Goal: Check status: Check status

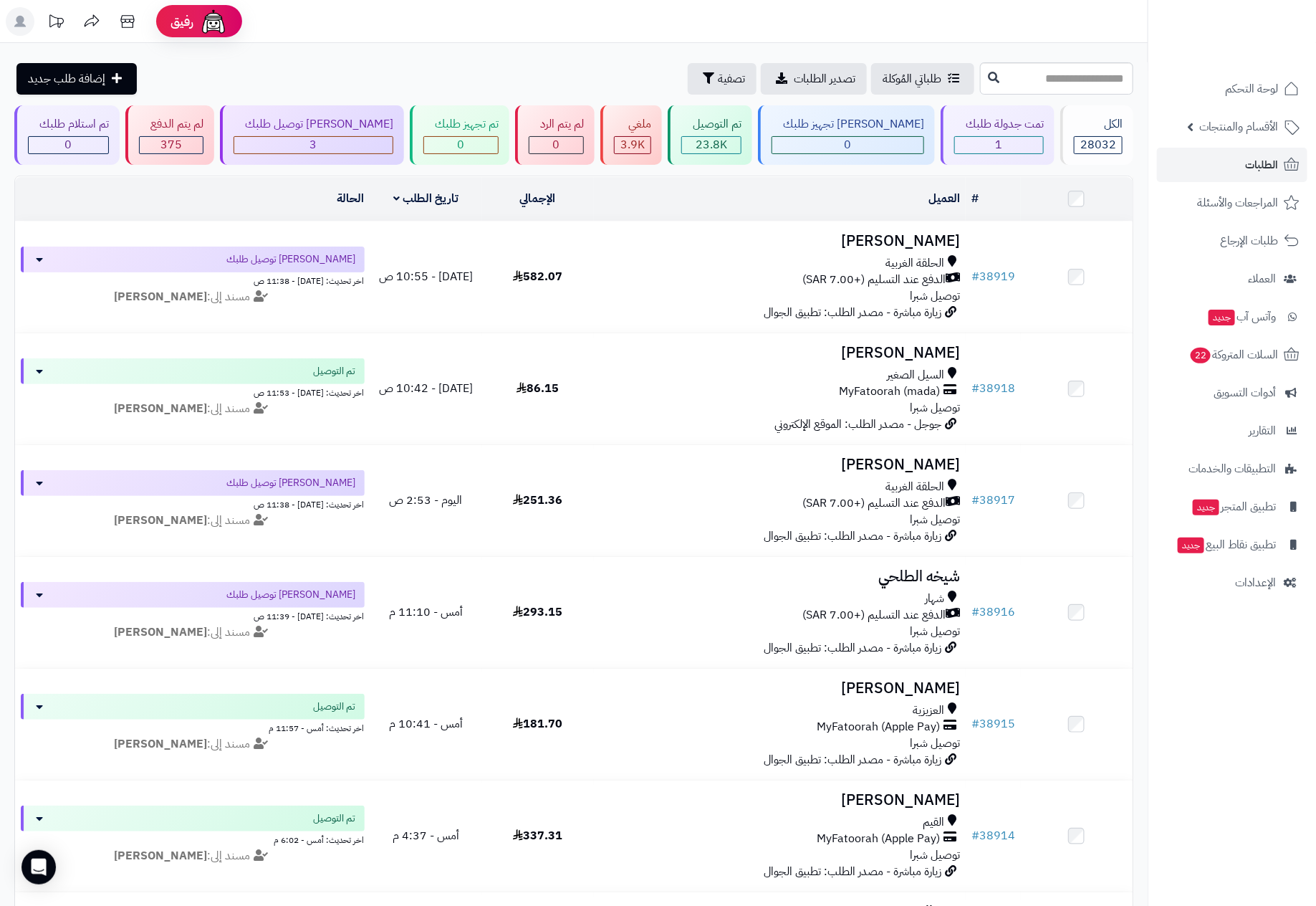
click at [1229, 785] on nav "لوحة التحكم الأقسام والمنتجات المنتجات الأقسام الماركات مواصفات المنتجات مواصفا…" at bounding box center [1231, 471] width 168 height 906
click at [1253, 164] on span "الطلبات" at bounding box center [1261, 164] width 33 height 20
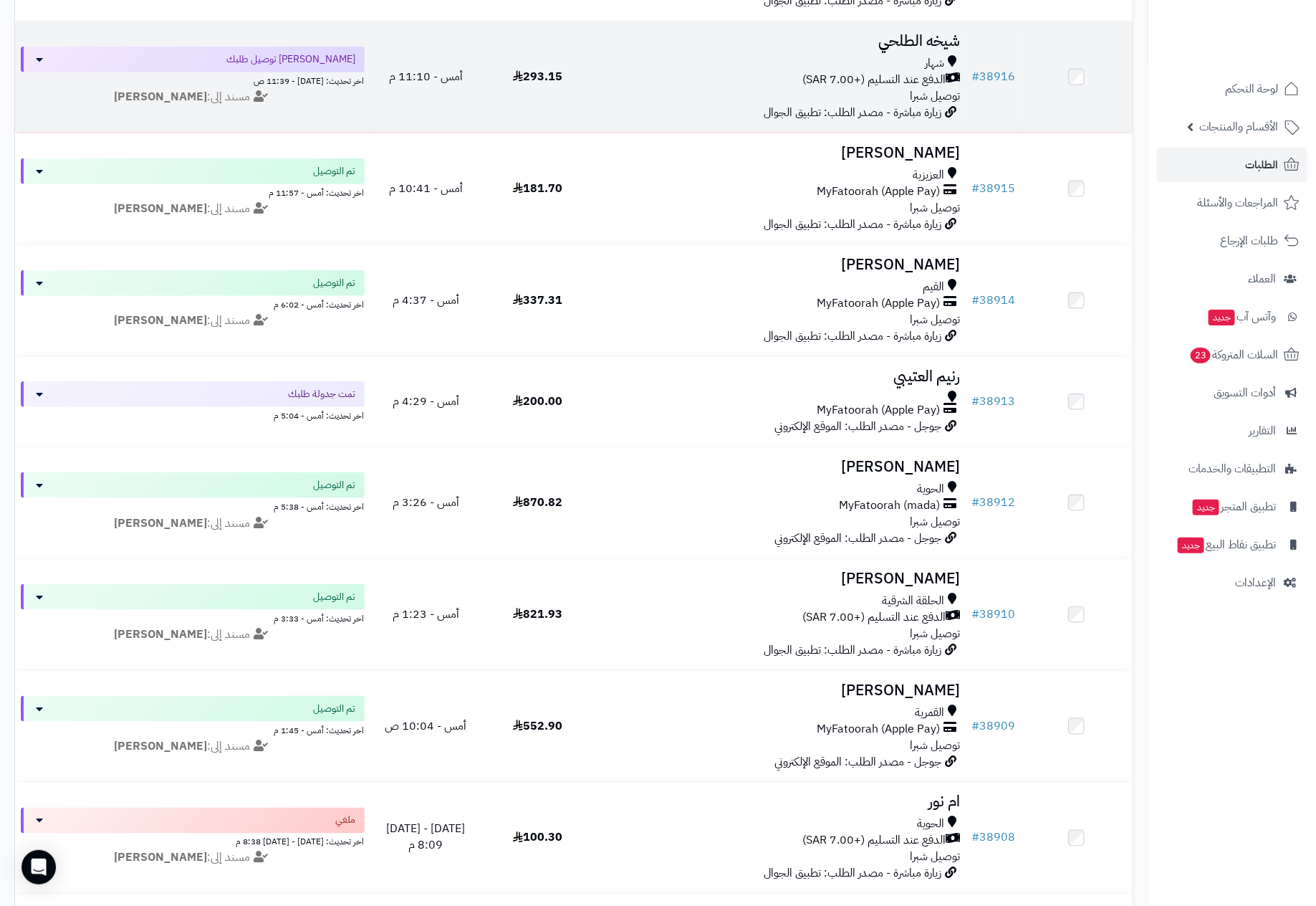
scroll to position [538, 0]
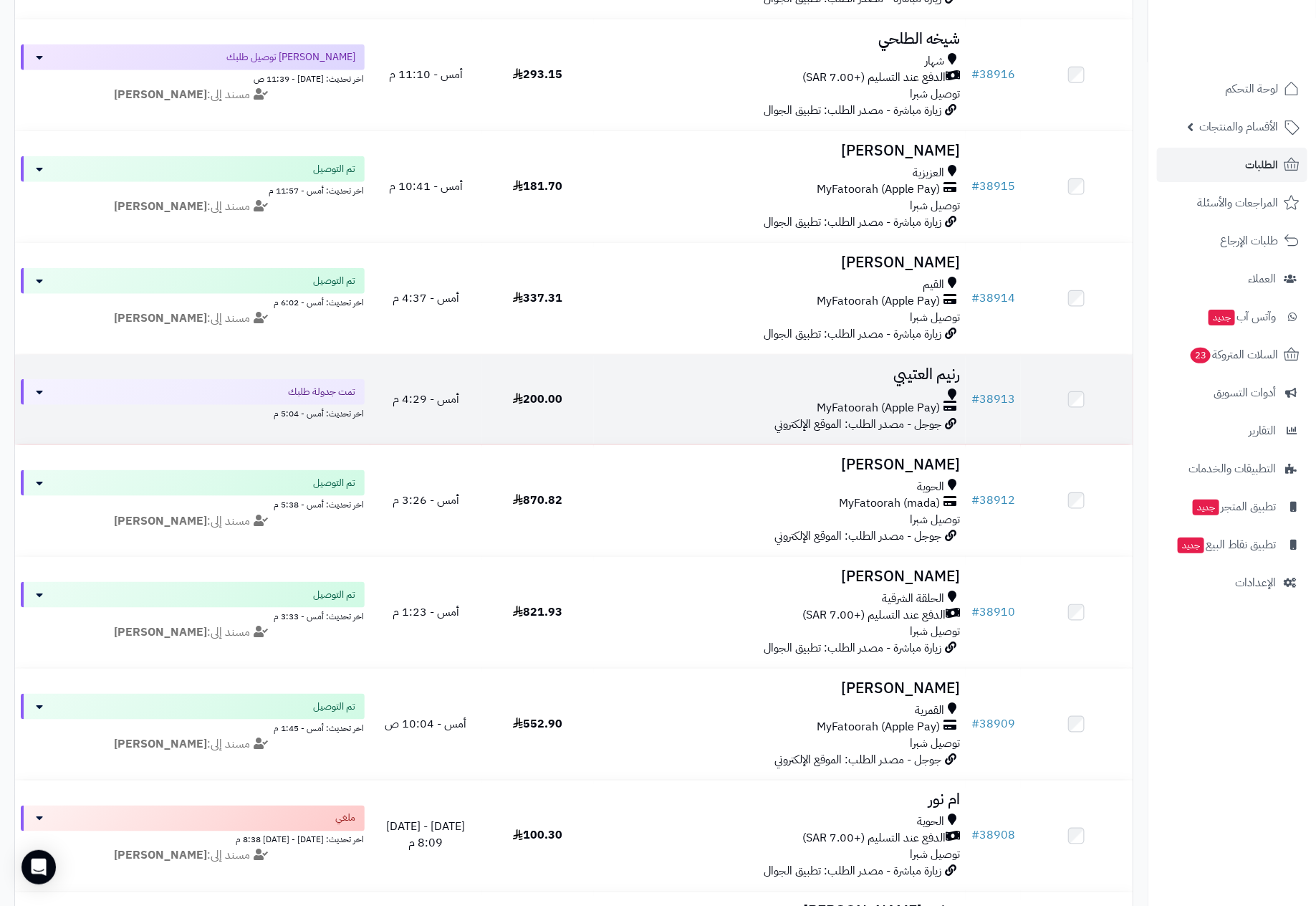
click at [898, 382] on h3 "رنيم العتيبي" at bounding box center [779, 374] width 361 height 16
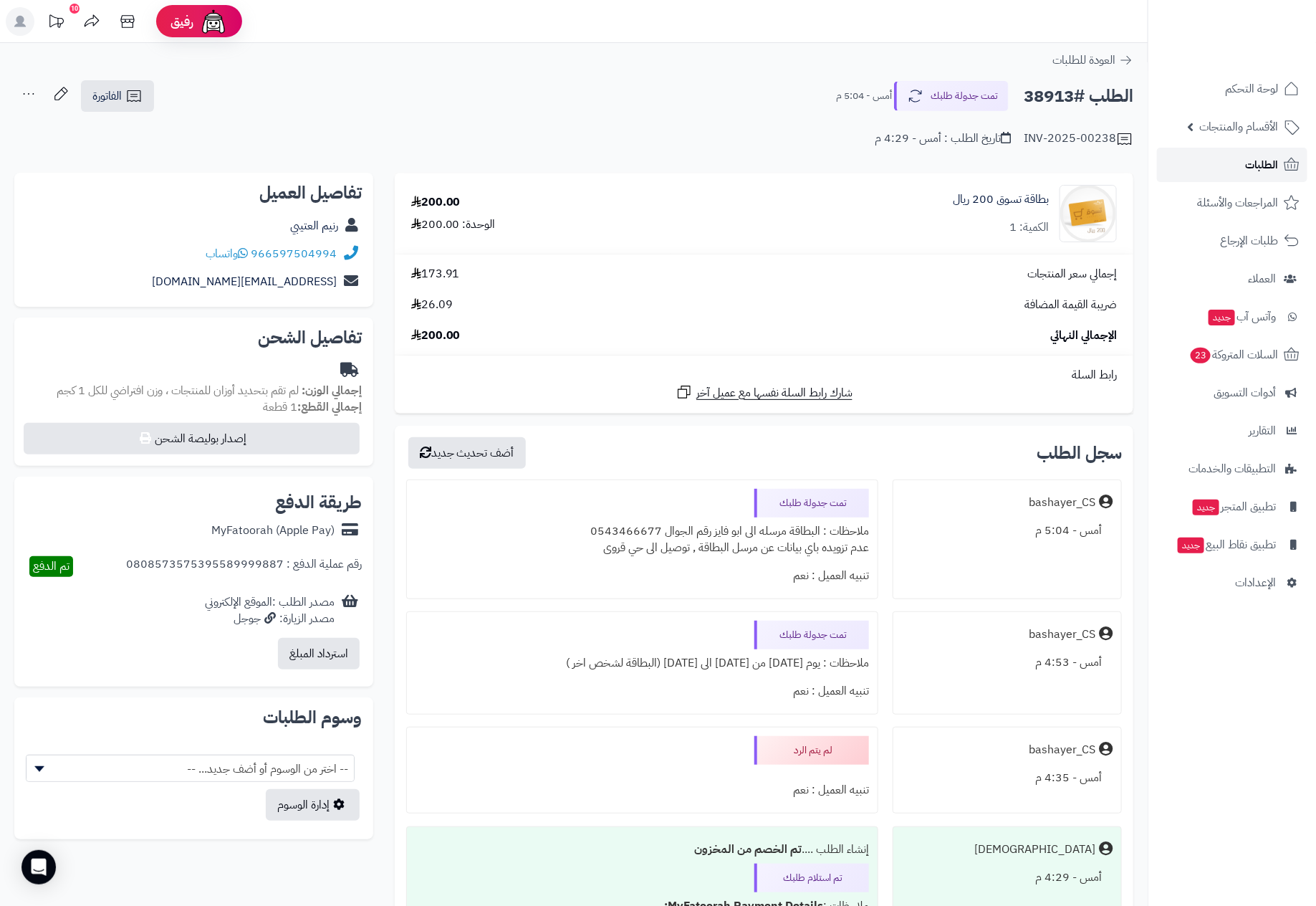
click at [1254, 167] on span "الطلبات" at bounding box center [1261, 164] width 33 height 20
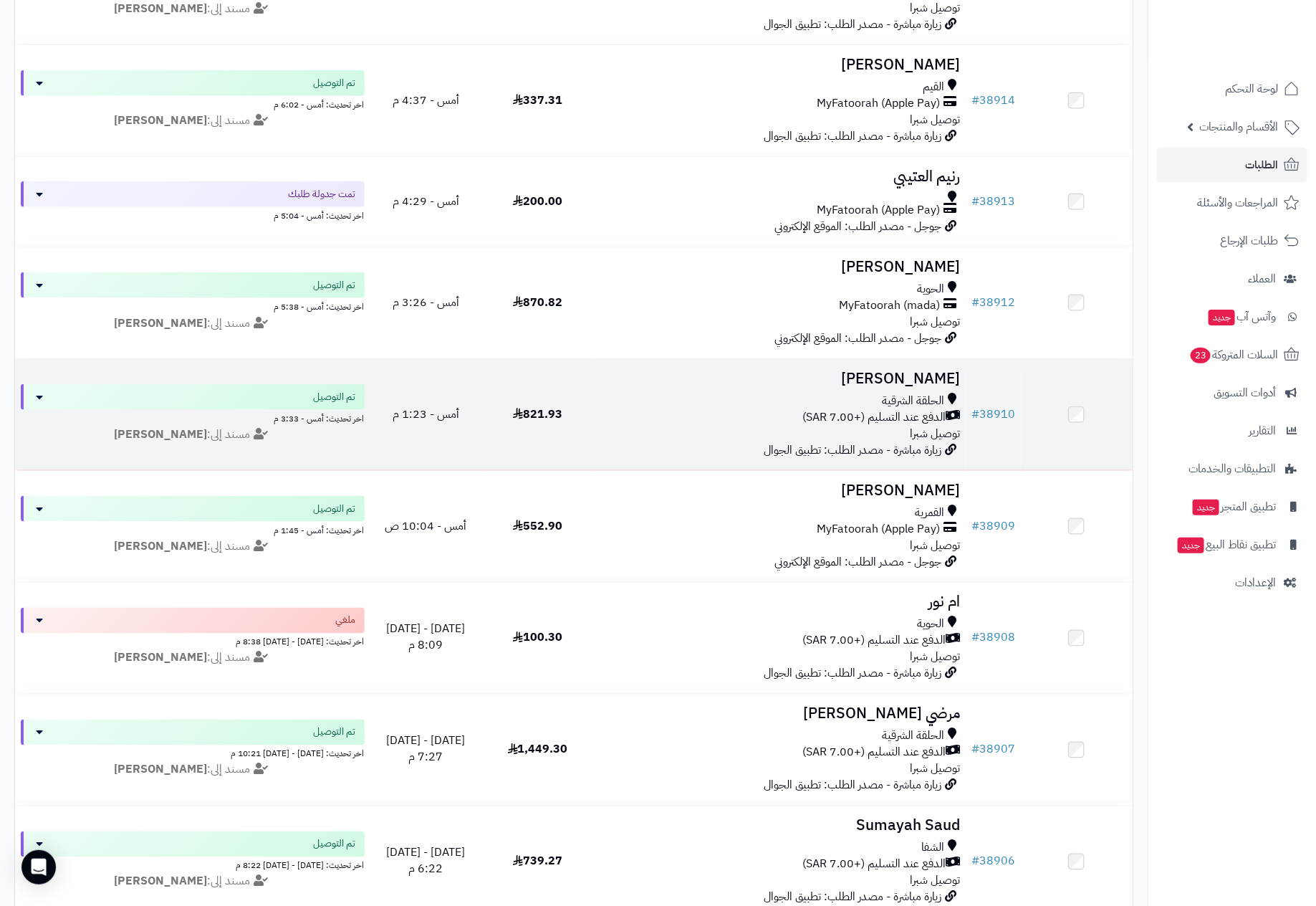
scroll to position [860, 0]
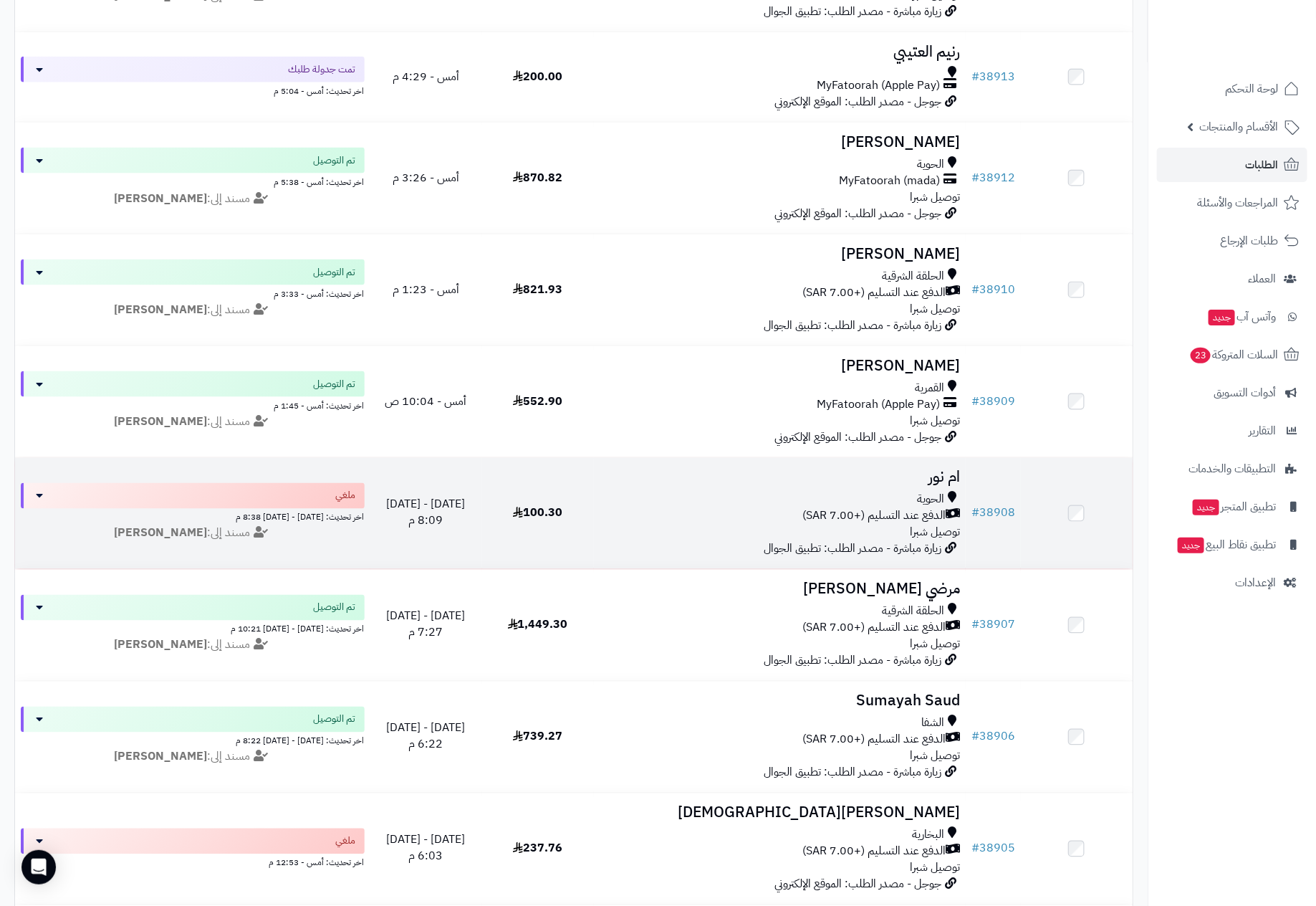
click at [799, 521] on div "الدفع عند التسليم (+7.00 SAR)" at bounding box center [779, 516] width 361 height 16
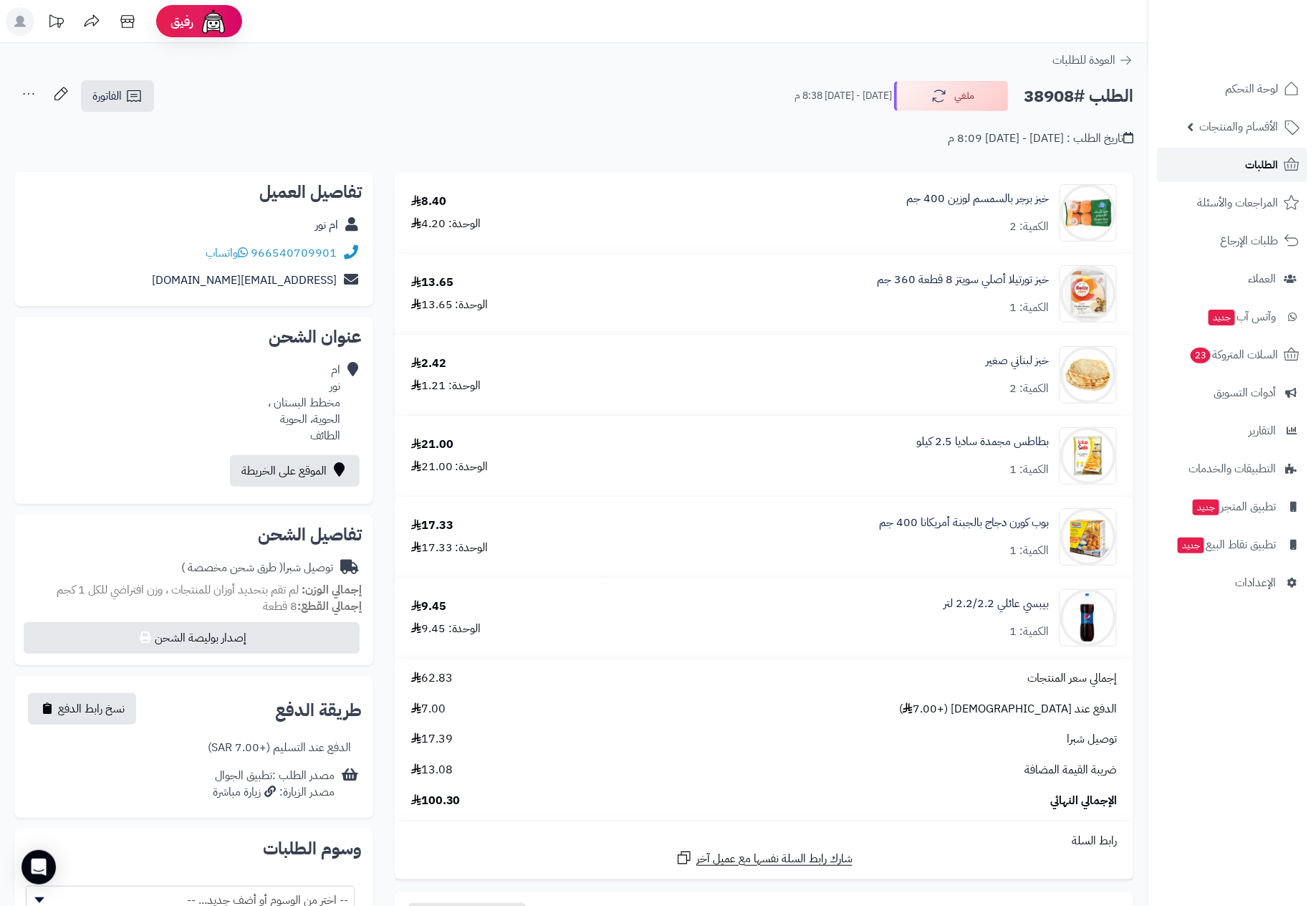
click at [1242, 155] on link "الطلبات" at bounding box center [1232, 164] width 150 height 34
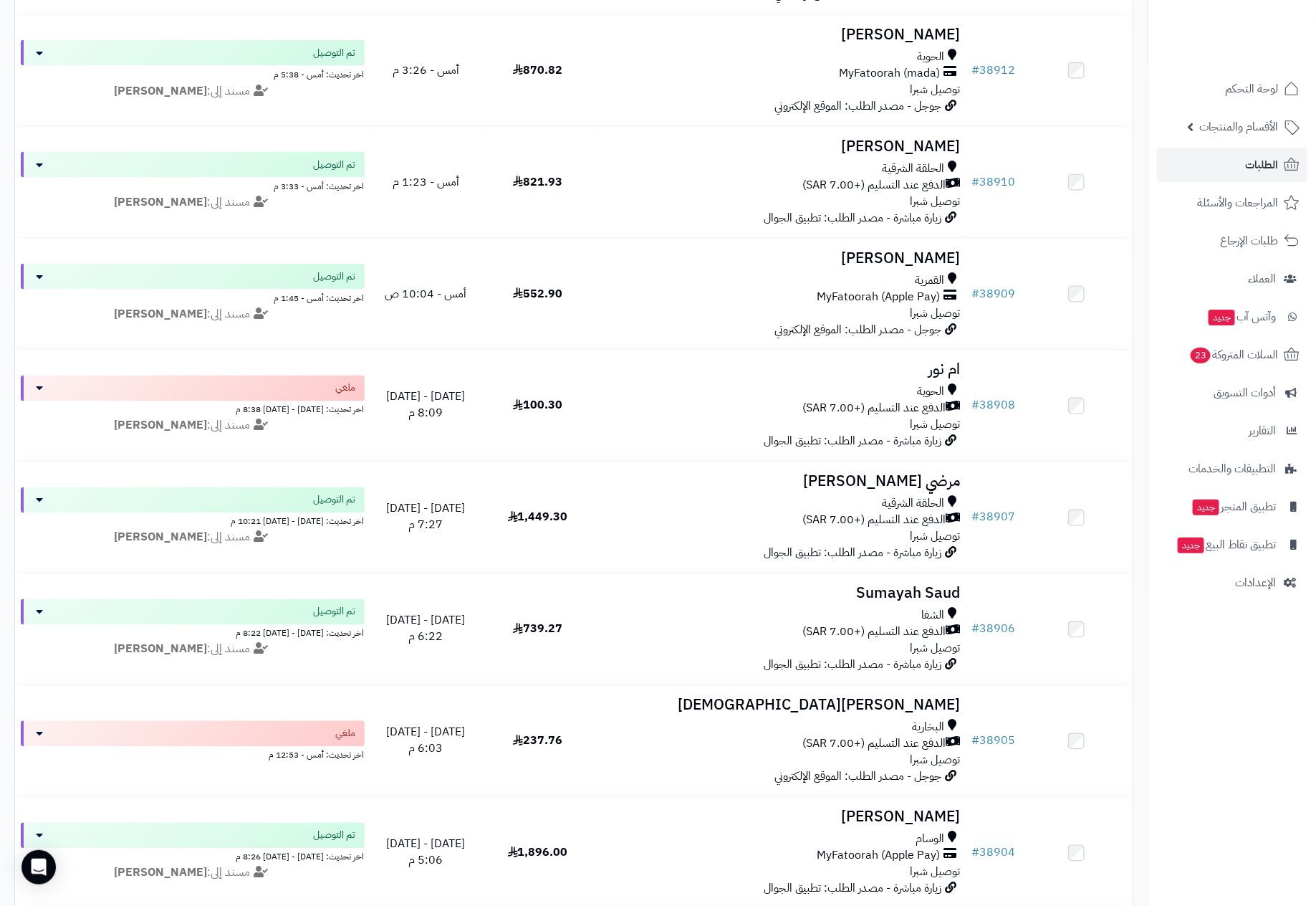
scroll to position [1075, 0]
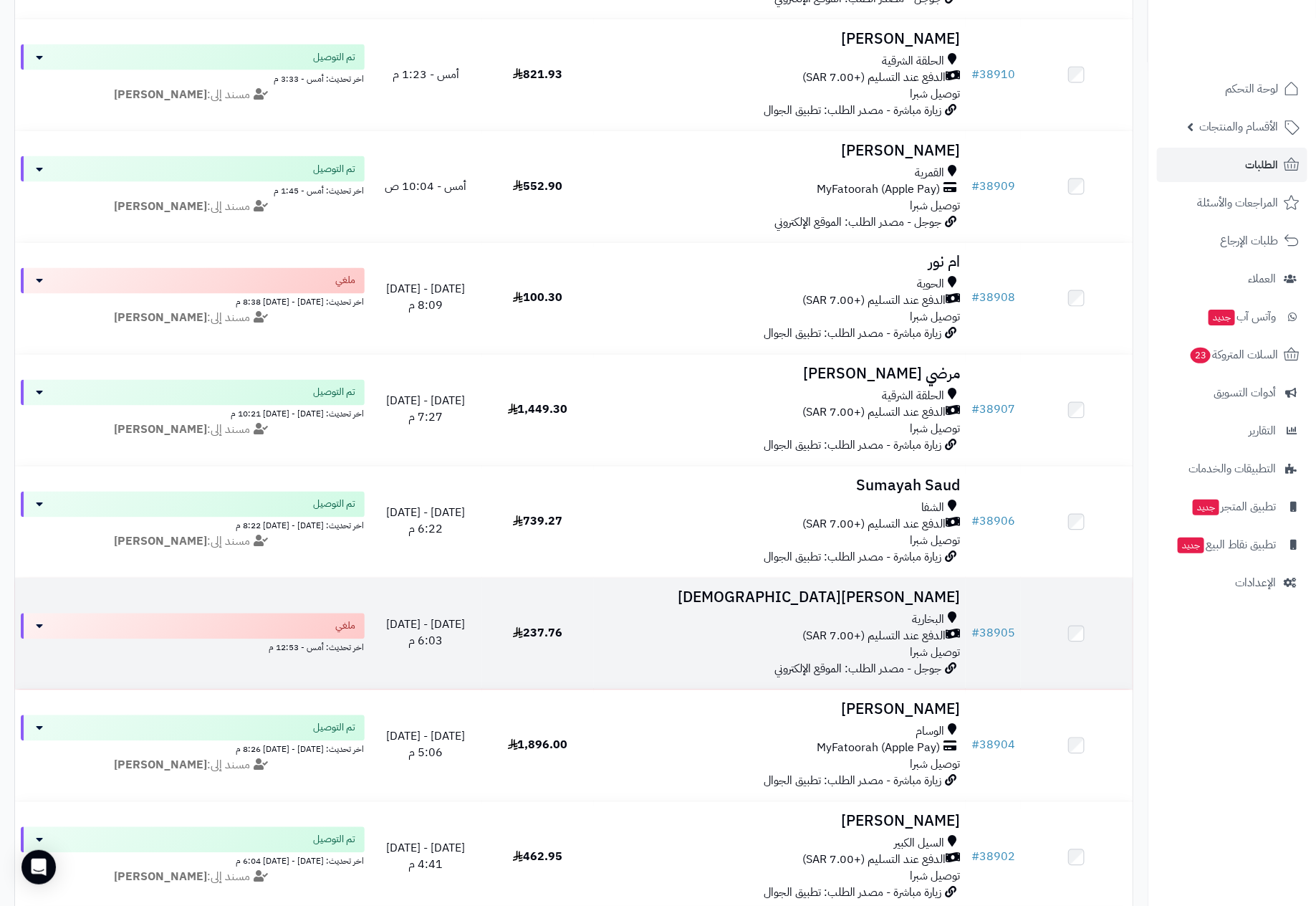
click at [845, 626] on div "البخارية" at bounding box center [779, 620] width 361 height 16
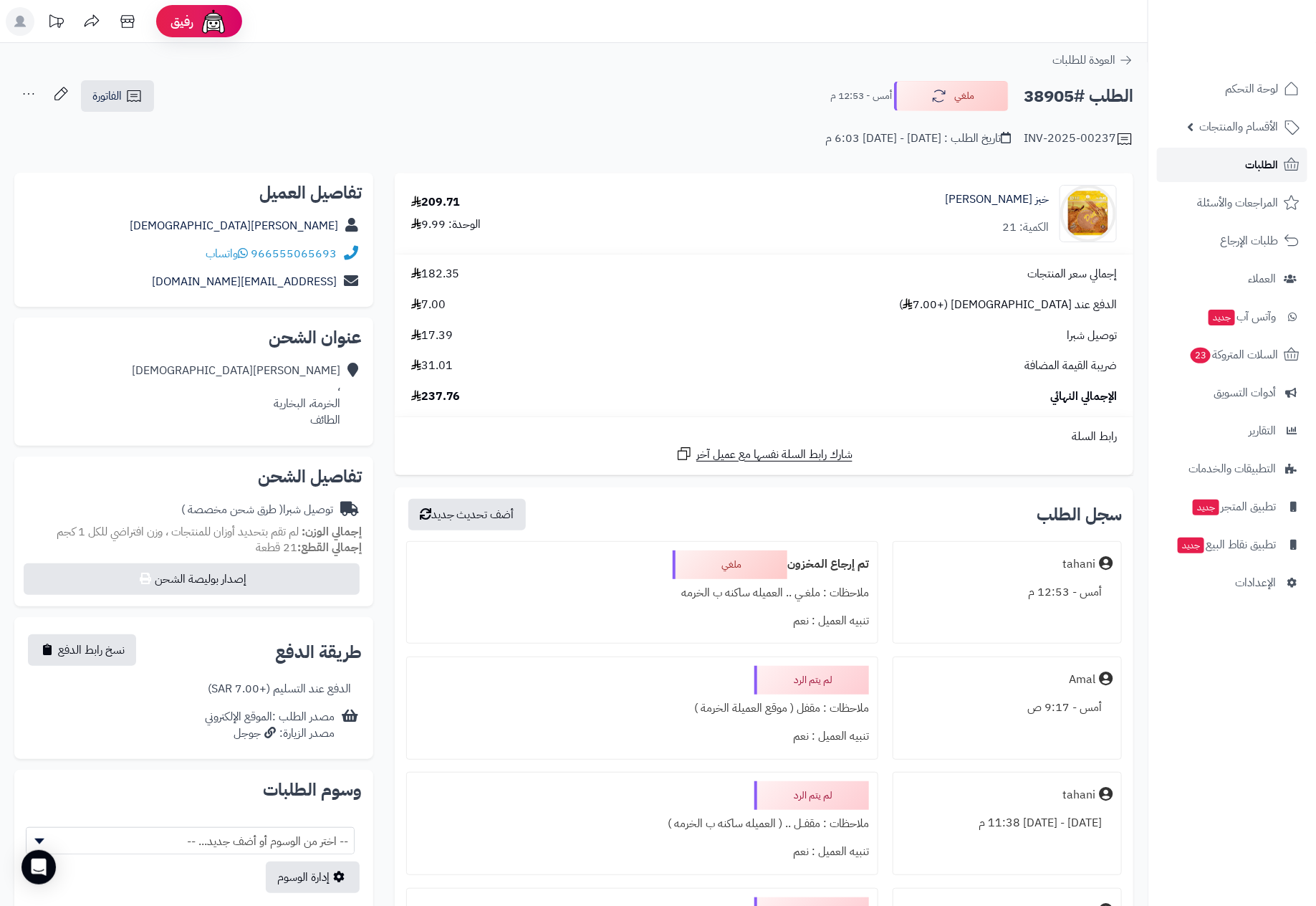
click at [1256, 166] on span "الطلبات" at bounding box center [1261, 164] width 33 height 20
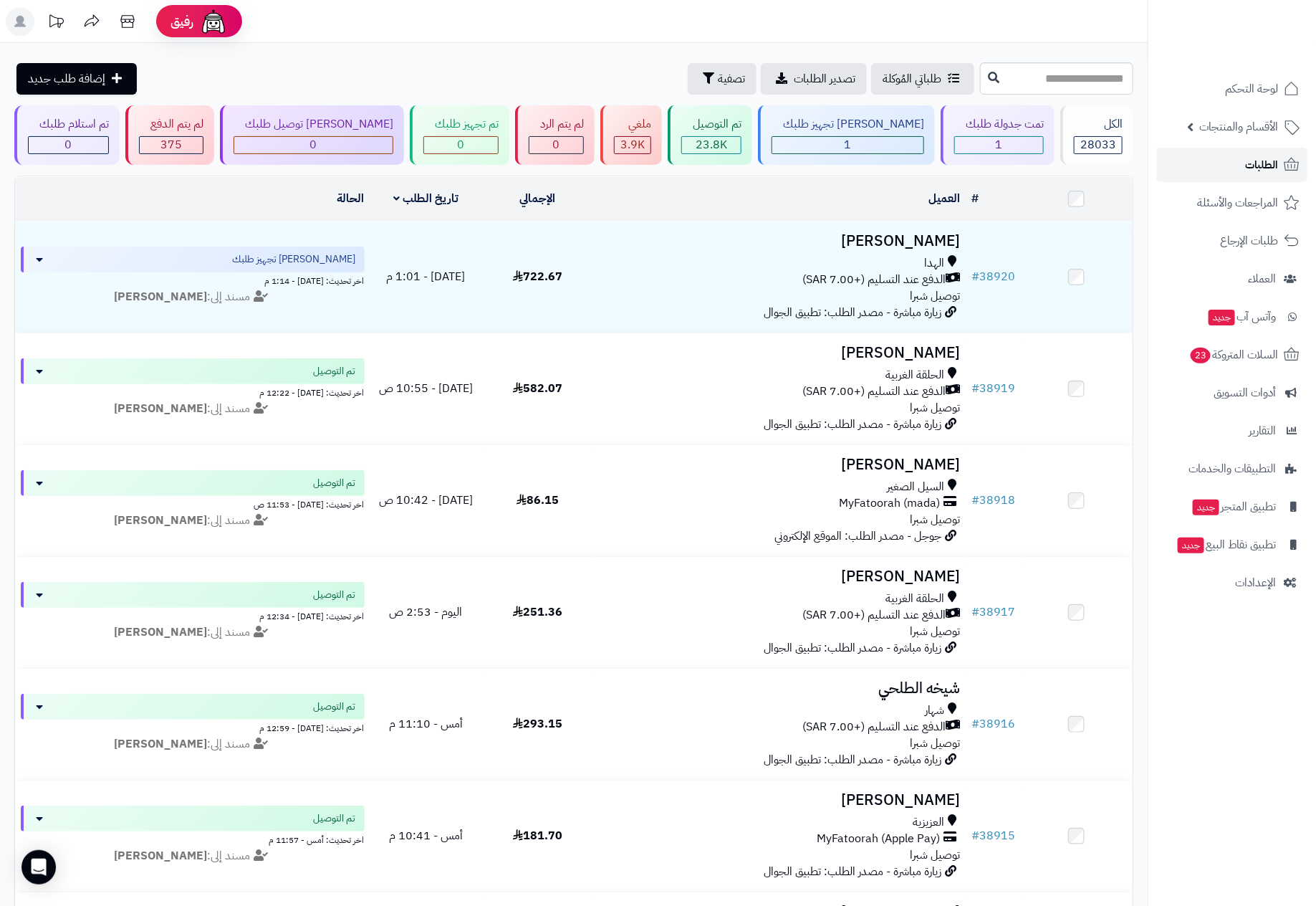
click at [1249, 158] on span "الطلبات" at bounding box center [1261, 164] width 33 height 20
